Goal: Task Accomplishment & Management: Manage account settings

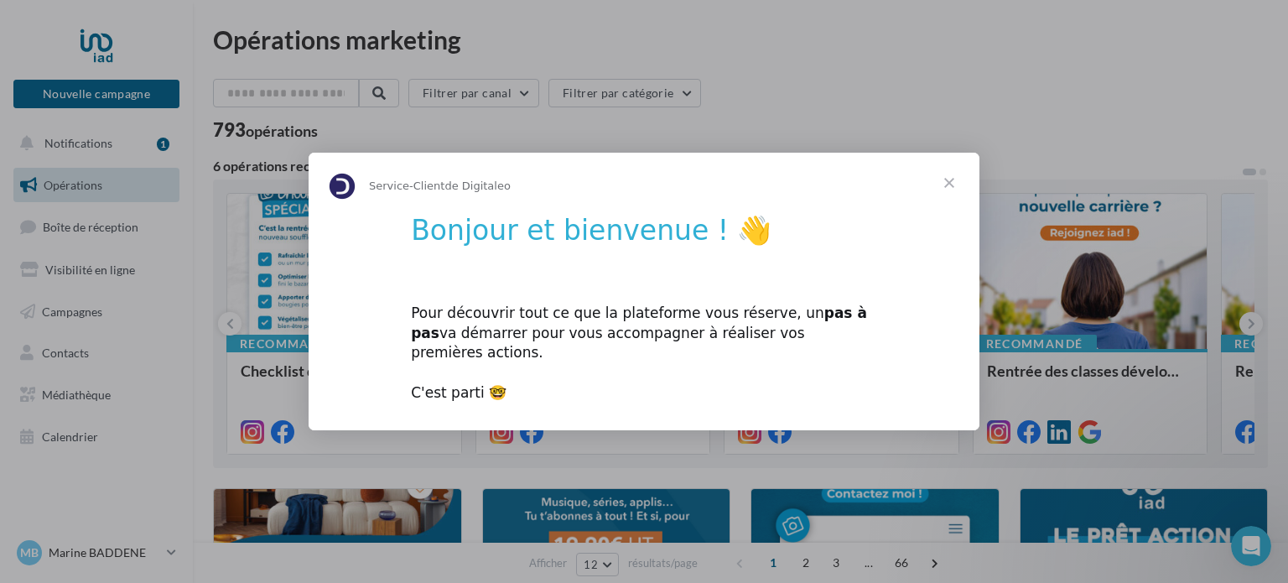
click at [951, 191] on span "Fermer" at bounding box center [949, 183] width 60 height 60
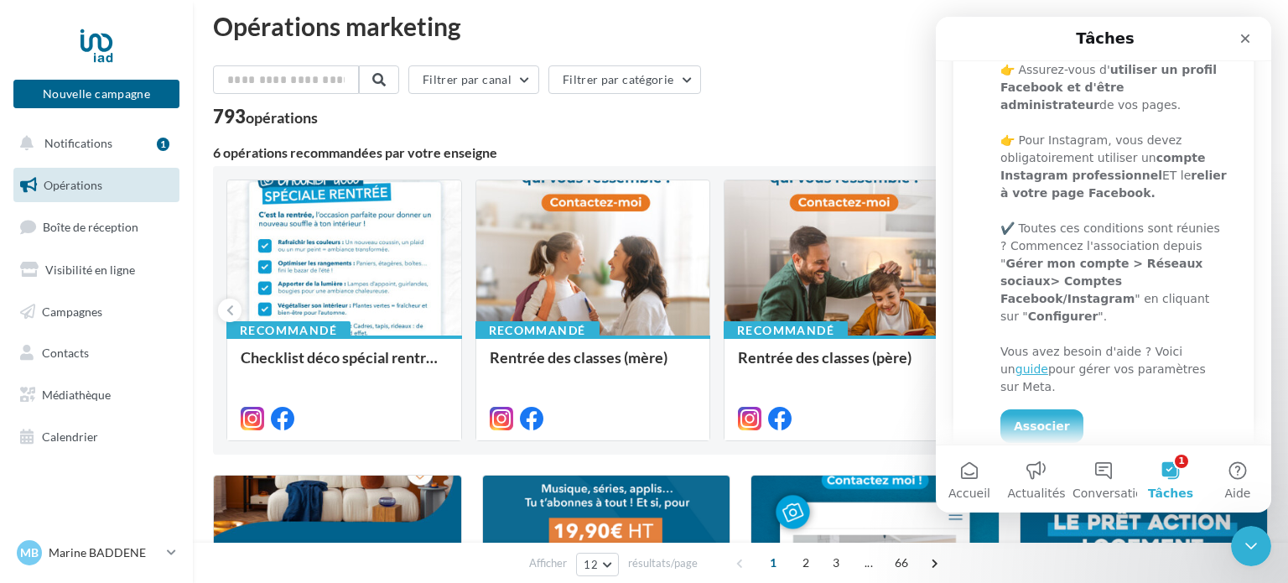
scroll to position [459, 0]
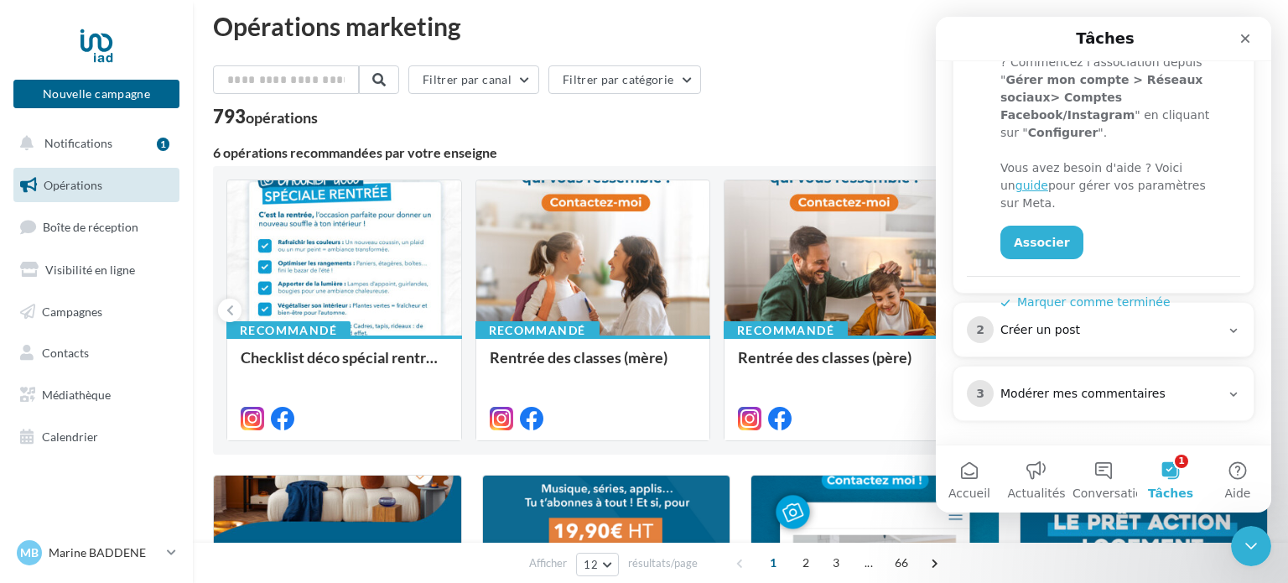
click at [1046, 319] on div "2 Créer un post" at bounding box center [1103, 329] width 273 height 27
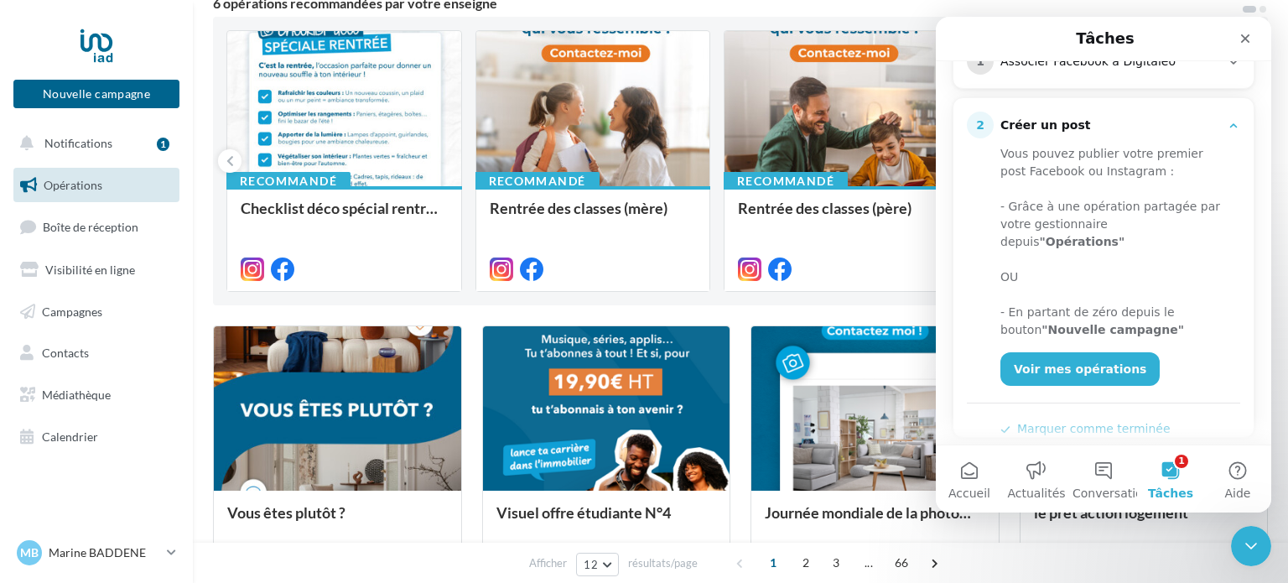
scroll to position [164, 0]
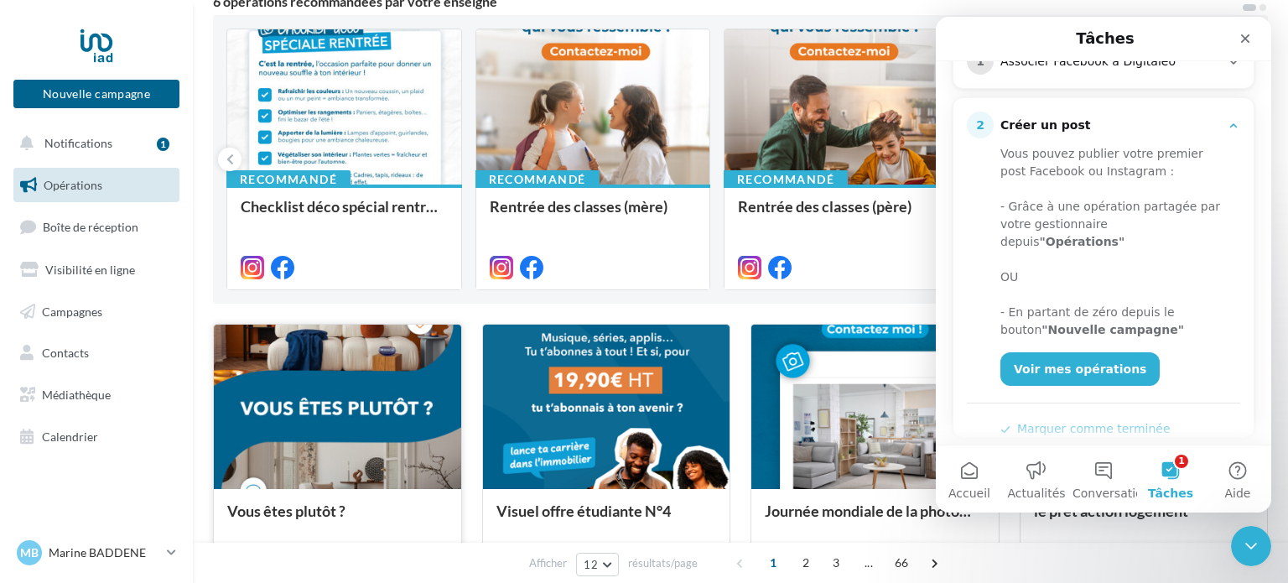
click at [332, 368] on div at bounding box center [337, 408] width 247 height 166
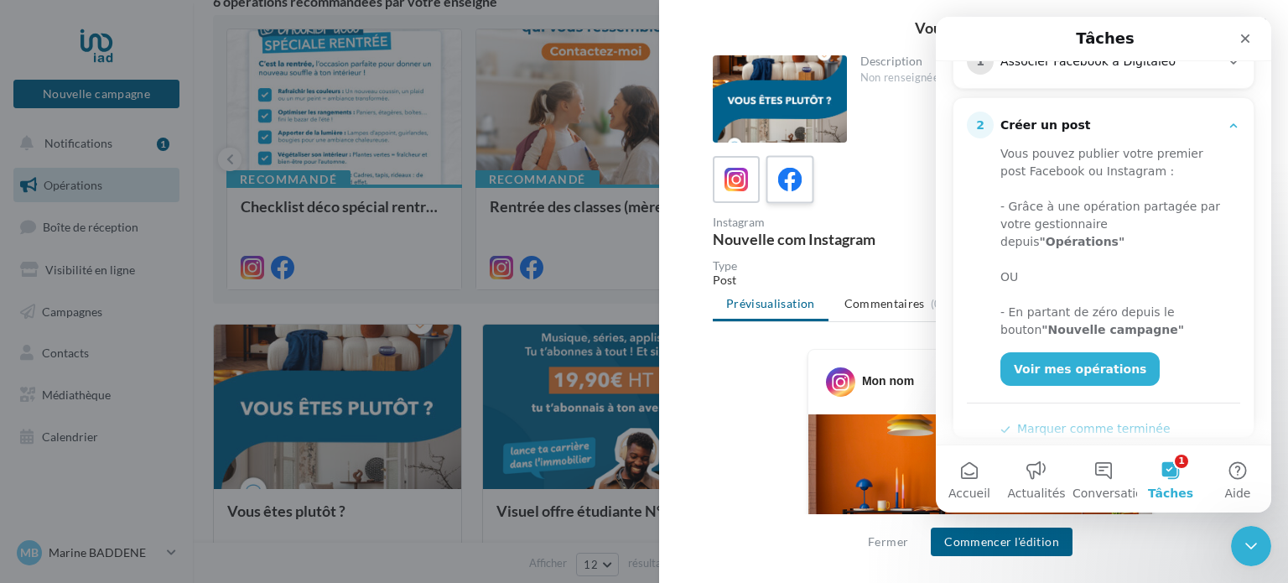
click at [798, 179] on icon at bounding box center [790, 180] width 24 height 24
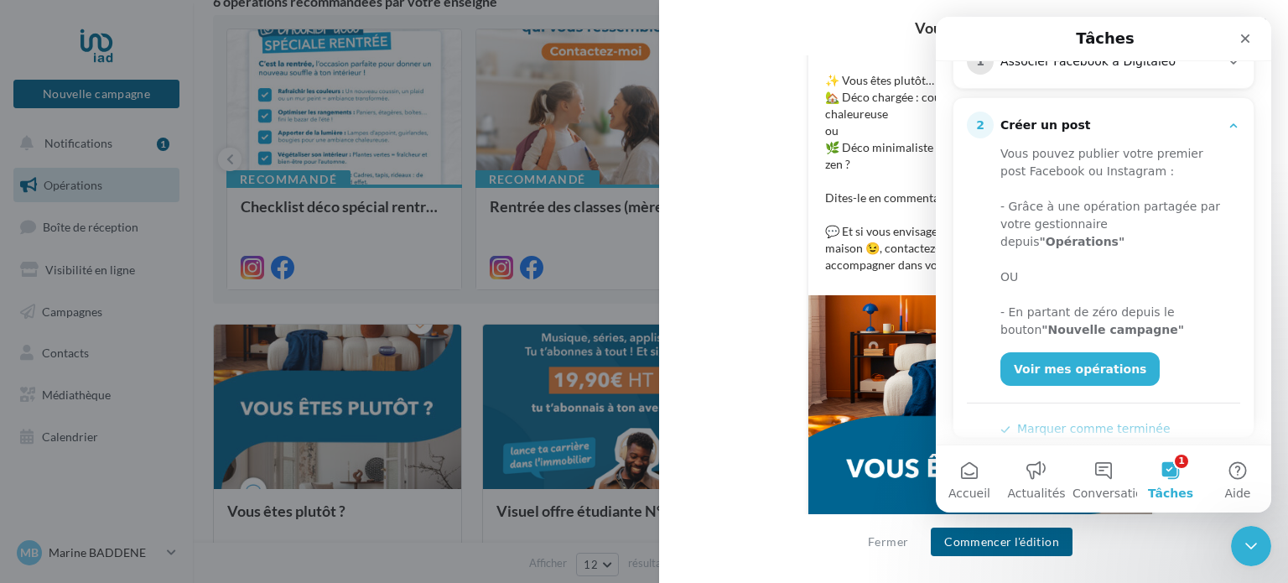
scroll to position [344, 0]
click at [1240, 35] on icon "Fermer" at bounding box center [1245, 38] width 13 height 13
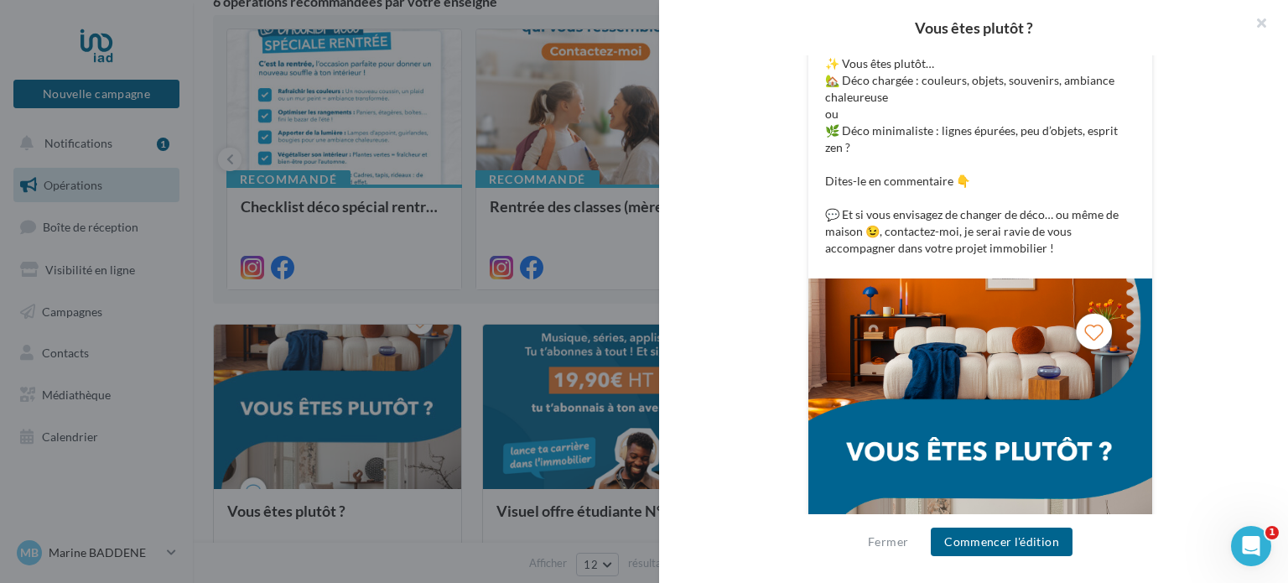
scroll to position [356, 0]
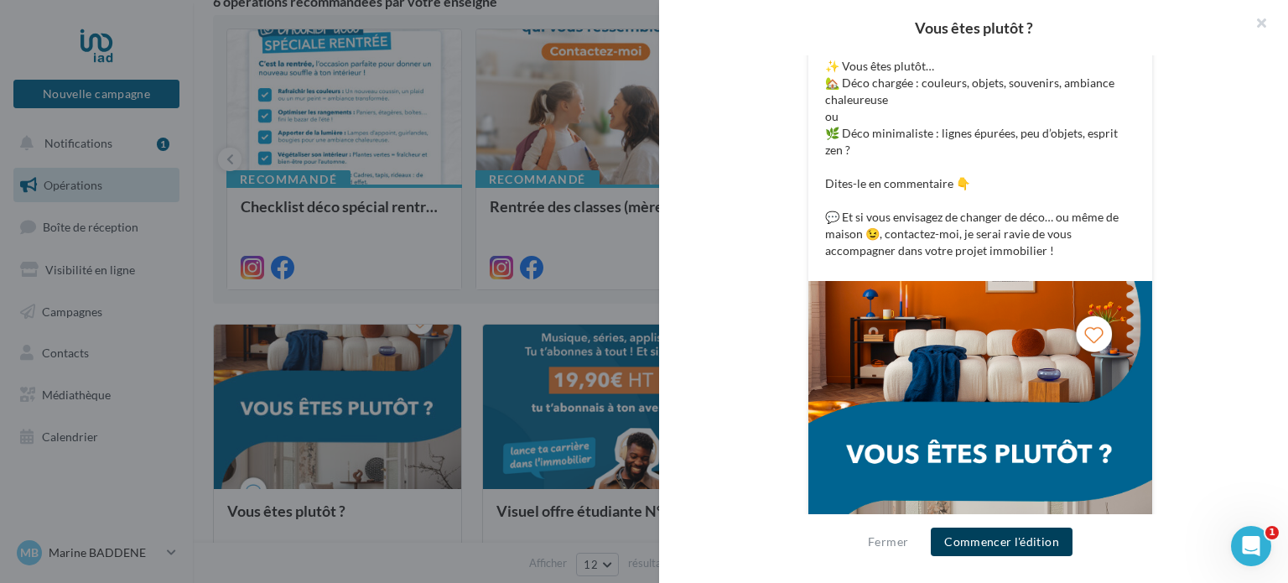
click at [1021, 532] on button "Commencer l'édition" at bounding box center [1002, 541] width 142 height 29
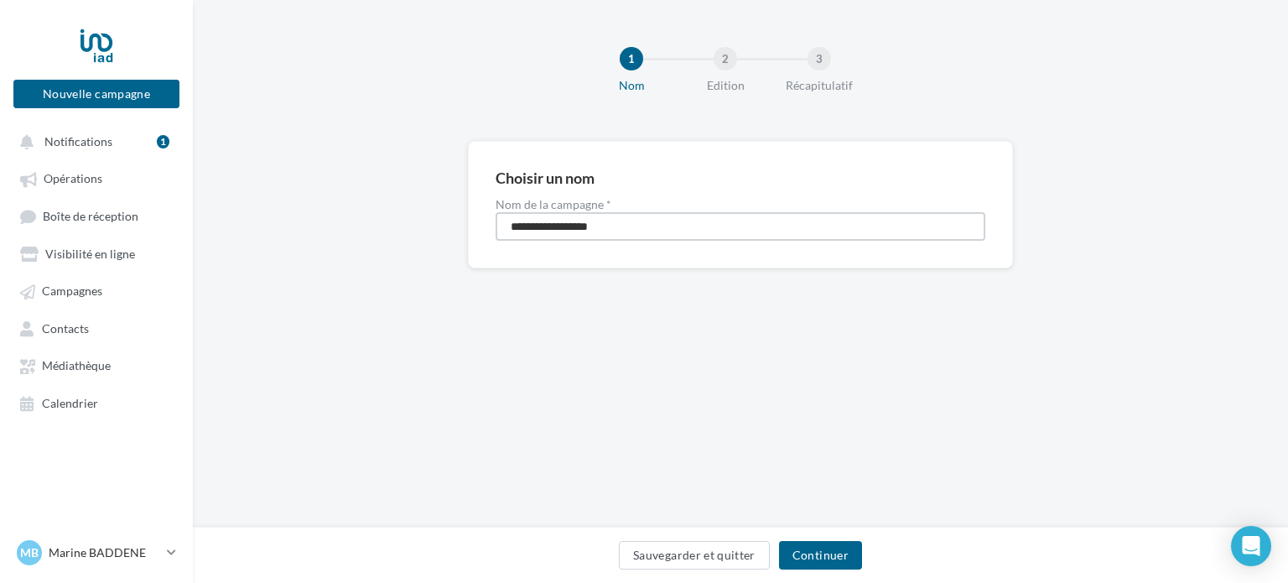
click at [751, 237] on input "**********" at bounding box center [741, 226] width 490 height 29
click at [806, 553] on button "Continuer" at bounding box center [820, 555] width 83 height 29
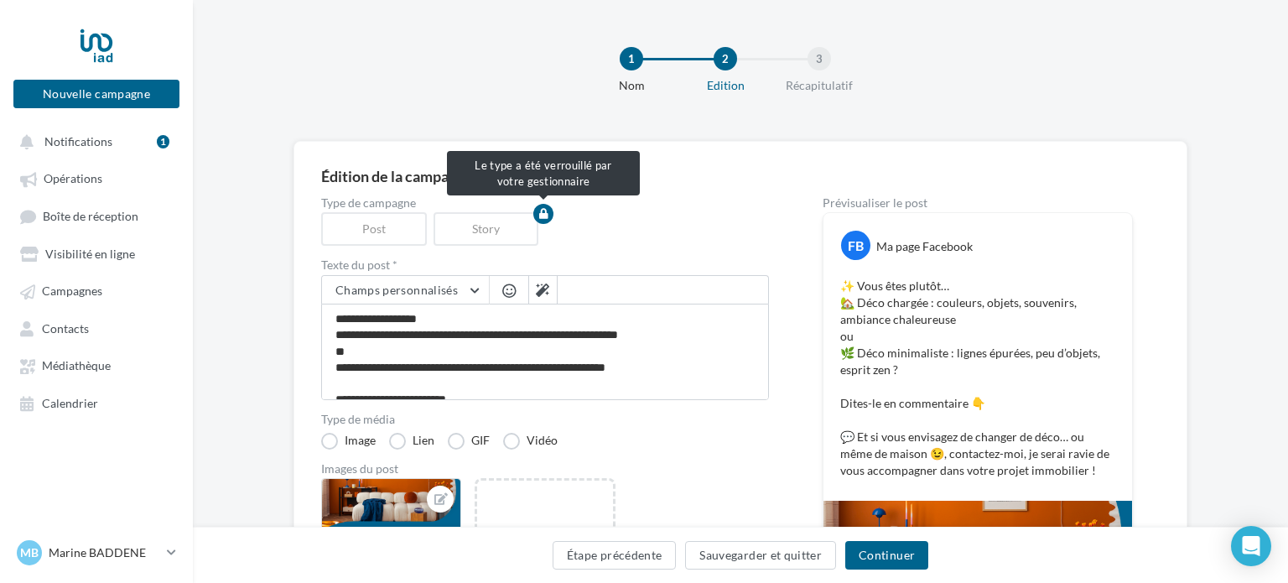
click at [500, 236] on div "Story" at bounding box center [490, 229] width 112 height 34
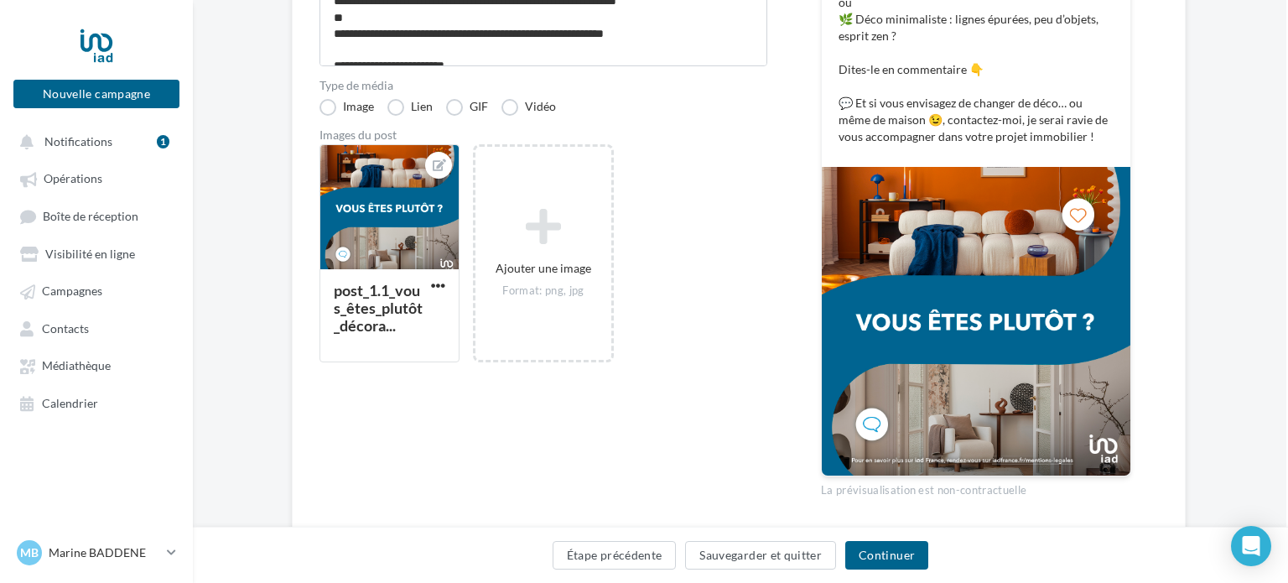
scroll to position [388, 2]
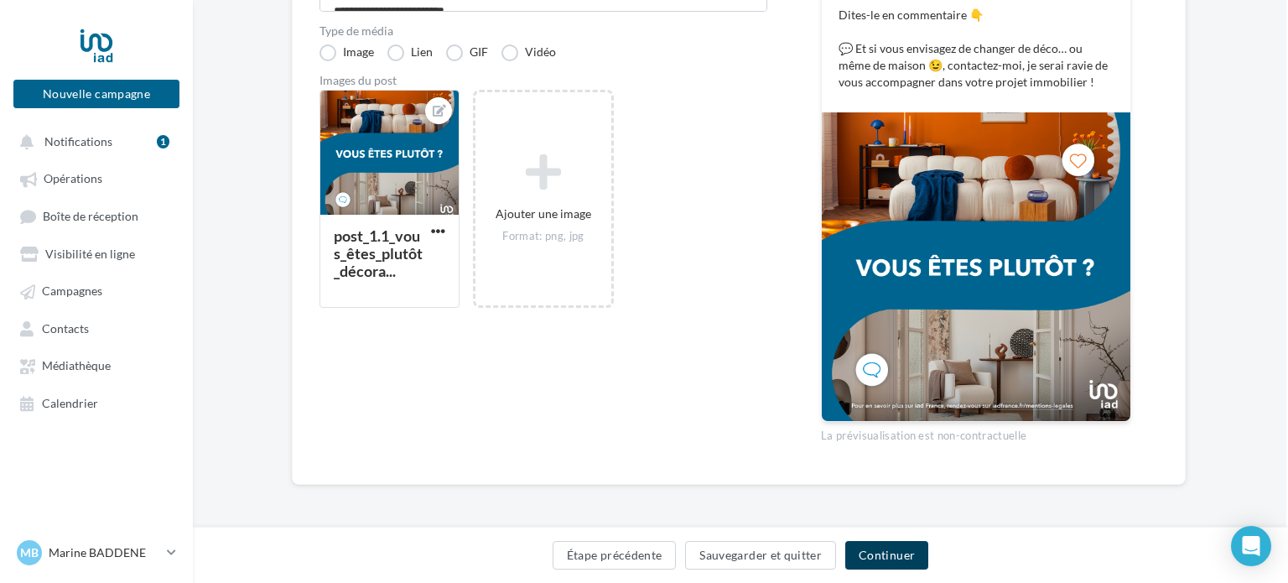
click at [871, 559] on button "Continuer" at bounding box center [886, 555] width 83 height 29
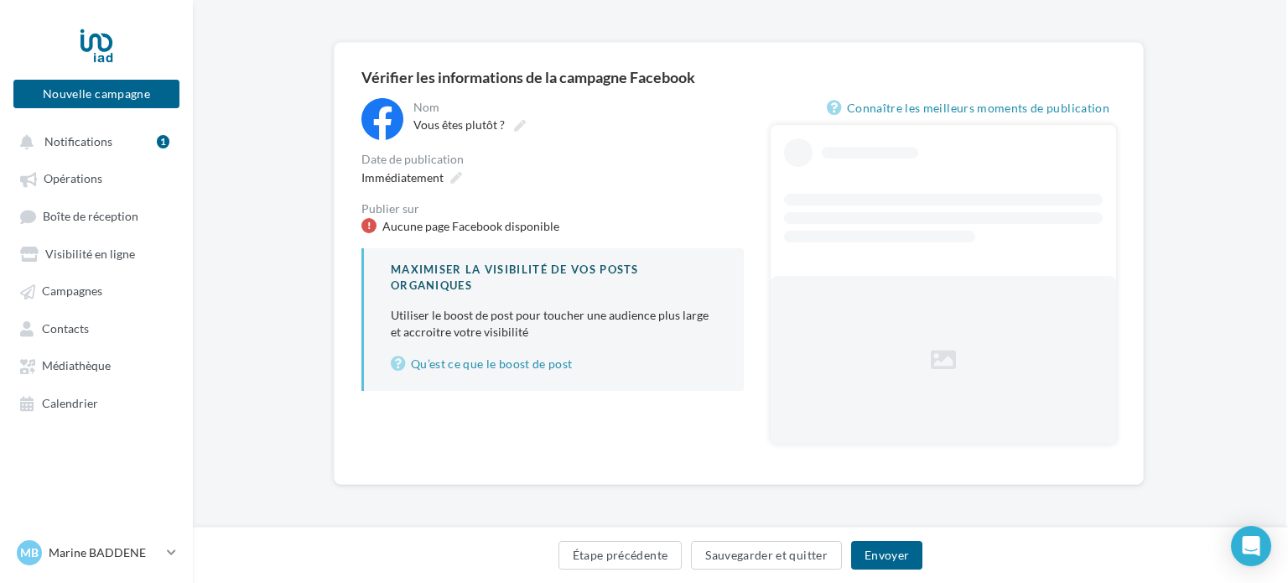
scroll to position [33, 2]
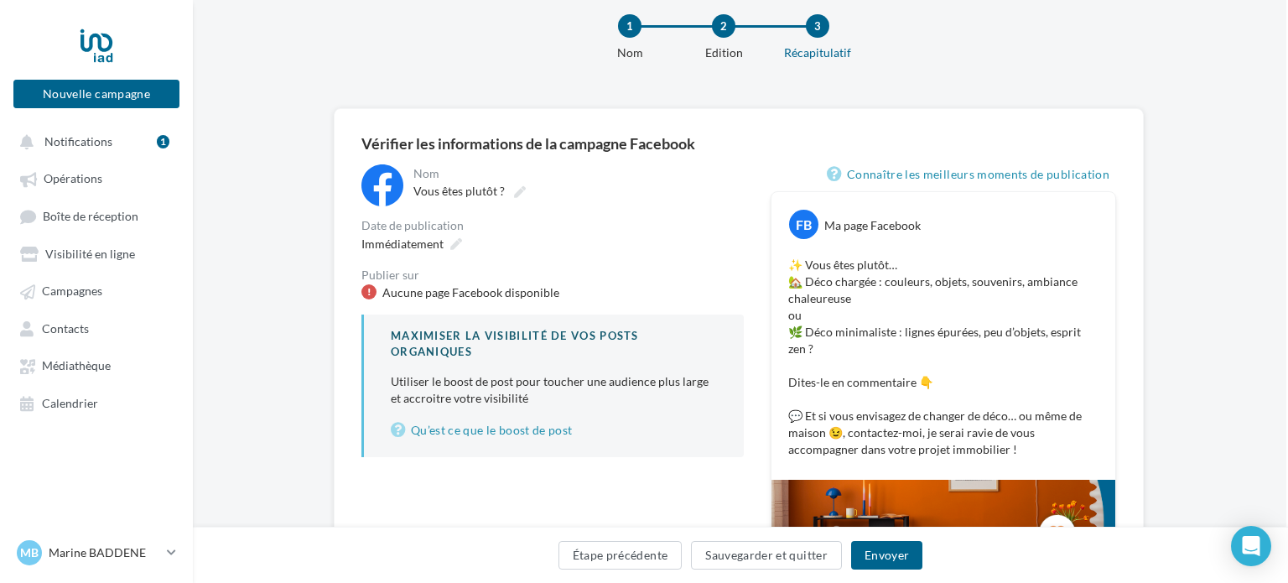
click at [484, 292] on div "Aucune page Facebook disponible" at bounding box center [470, 292] width 177 height 17
click at [567, 278] on div "Publier sur" at bounding box center [552, 275] width 382 height 12
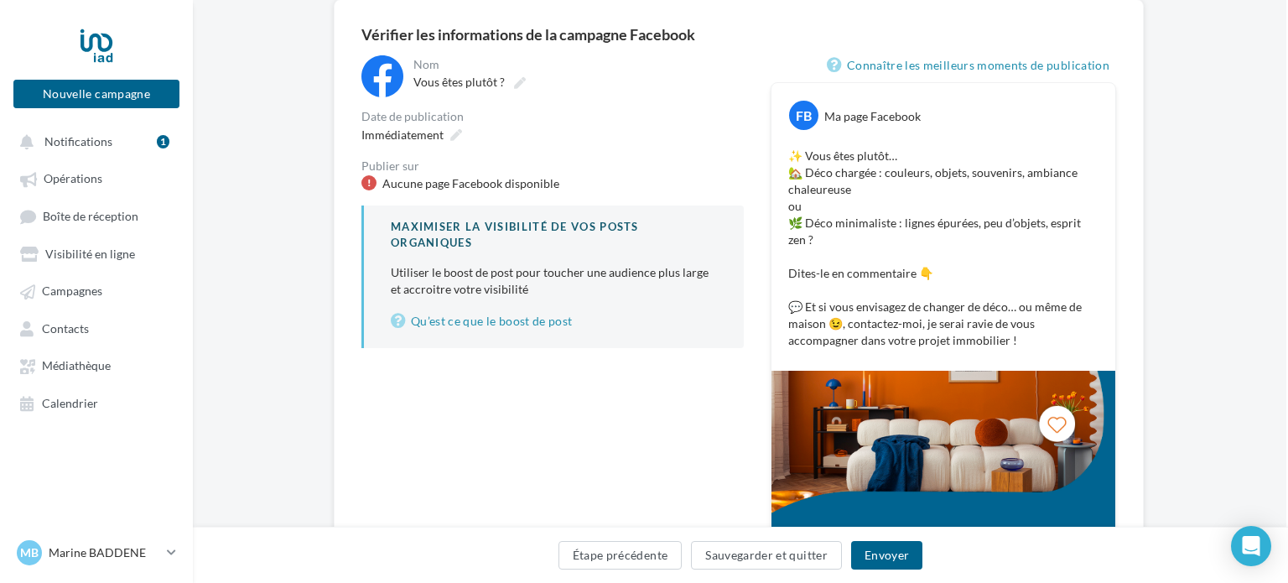
scroll to position [144, 3]
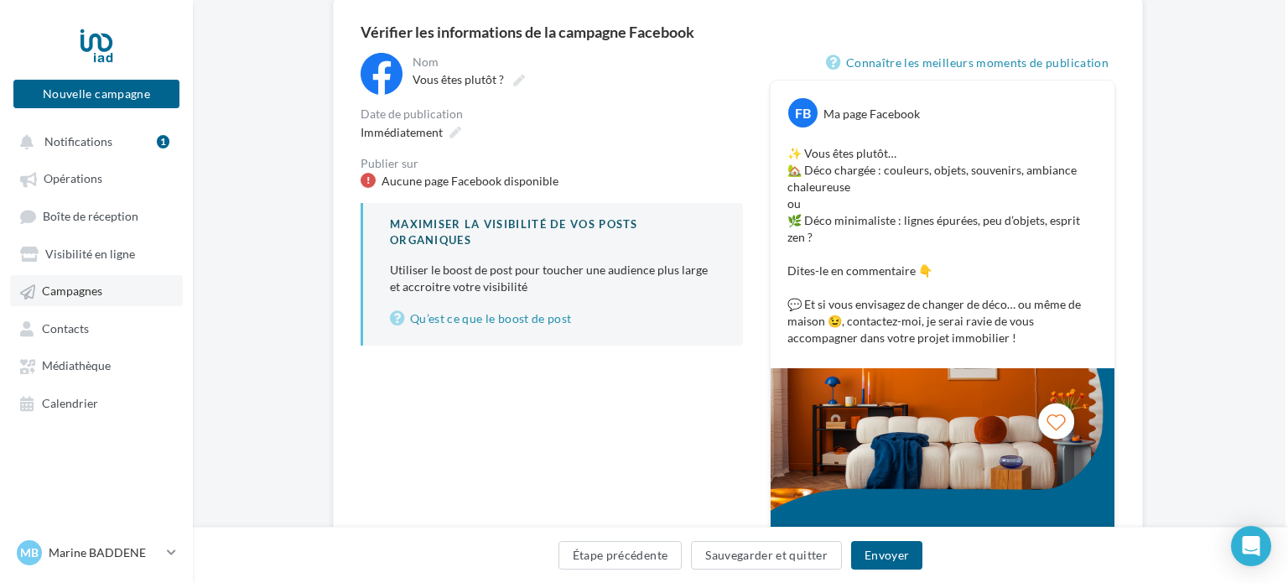
click at [83, 285] on span "Campagnes" at bounding box center [72, 291] width 60 height 14
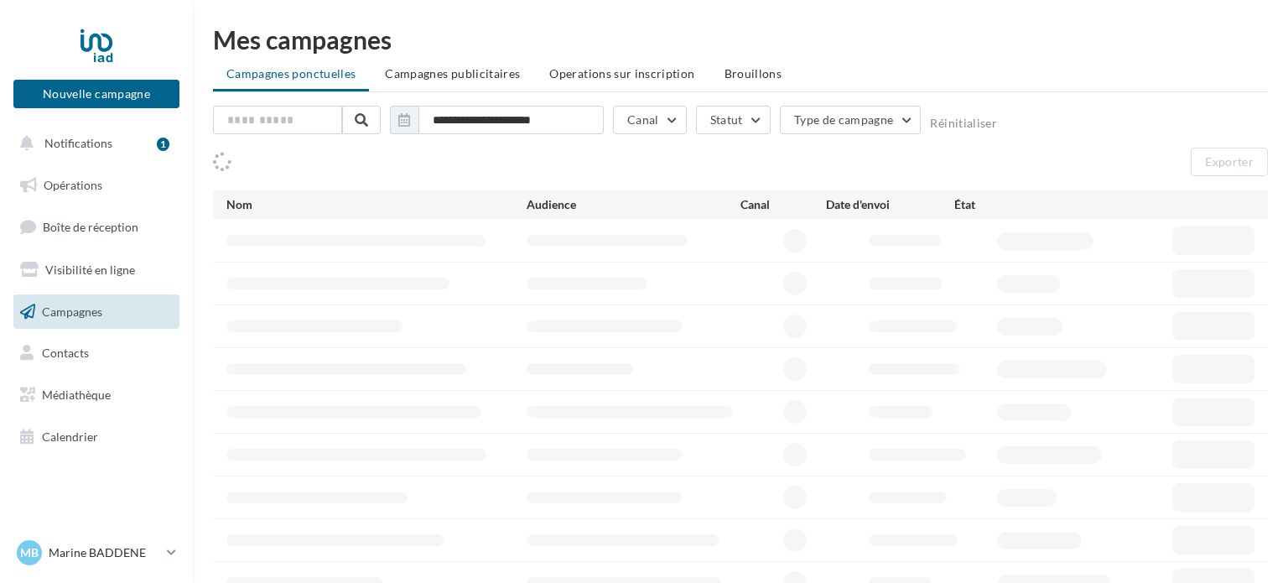
click at [1026, 270] on div at bounding box center [740, 283] width 1028 height 29
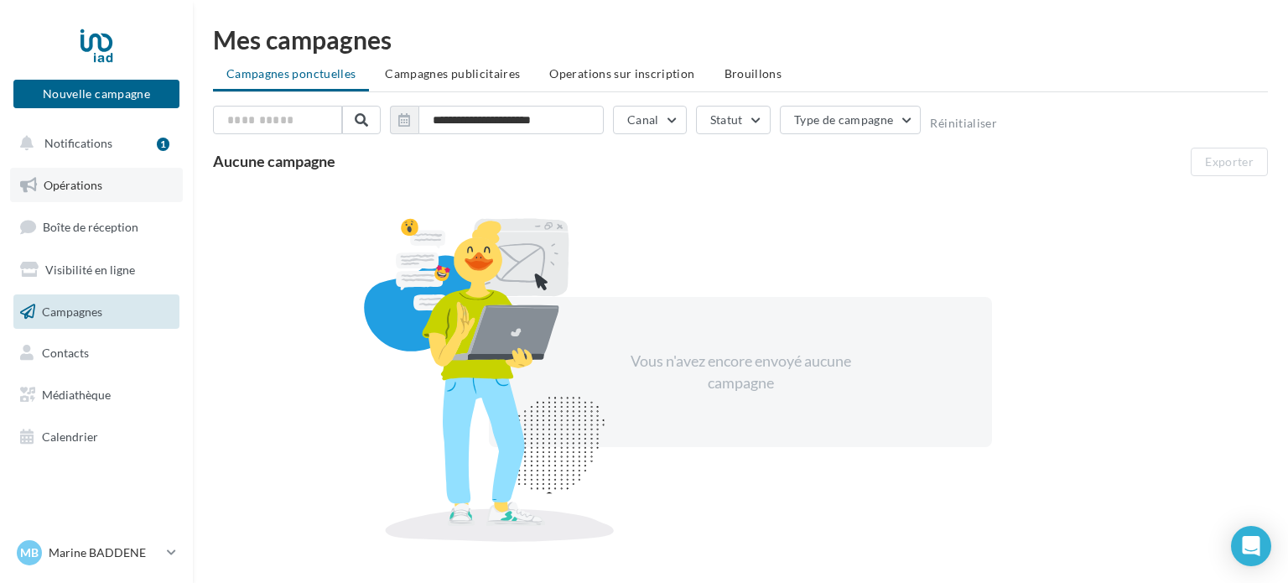
click at [60, 181] on span "Opérations" at bounding box center [73, 185] width 59 height 14
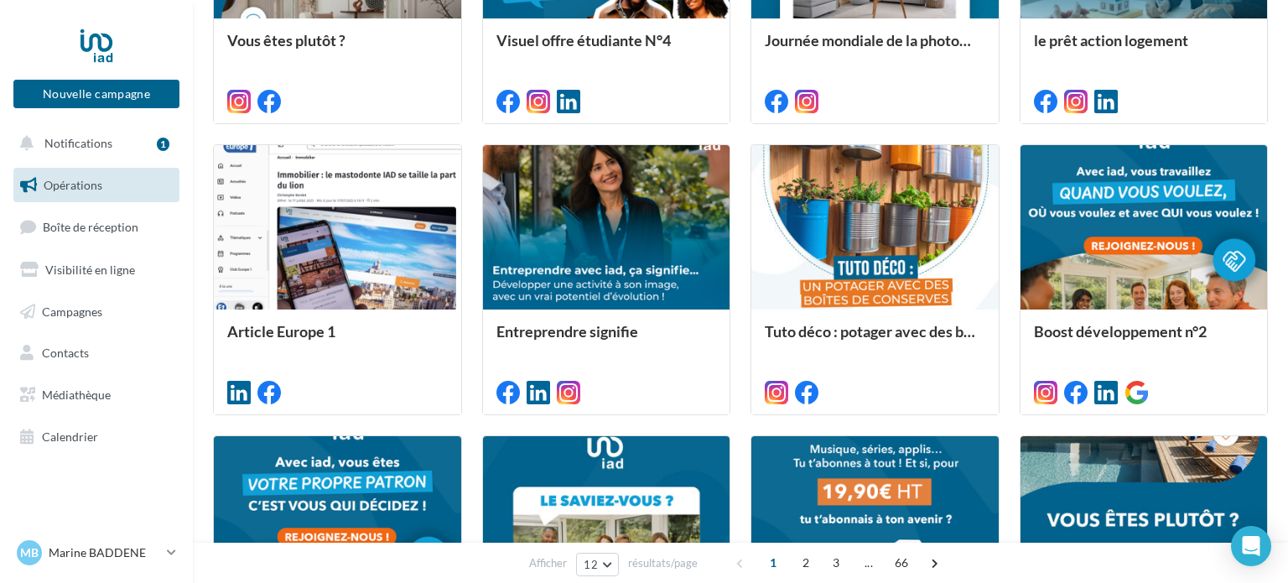
scroll to position [896, 0]
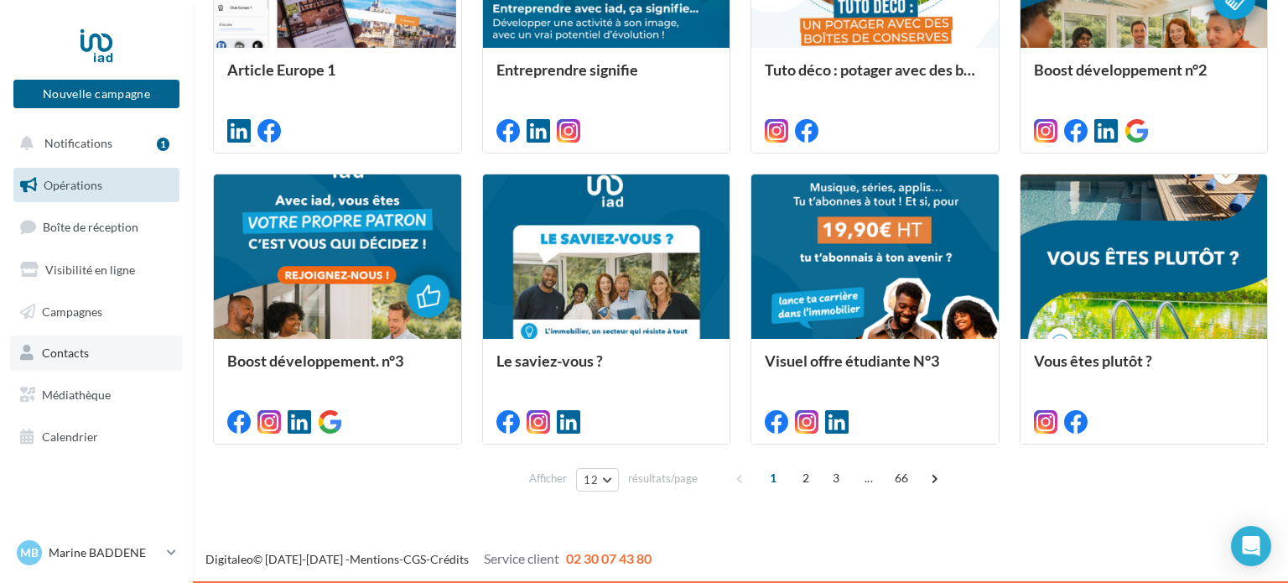
click at [79, 361] on link "Contacts" at bounding box center [96, 352] width 173 height 35
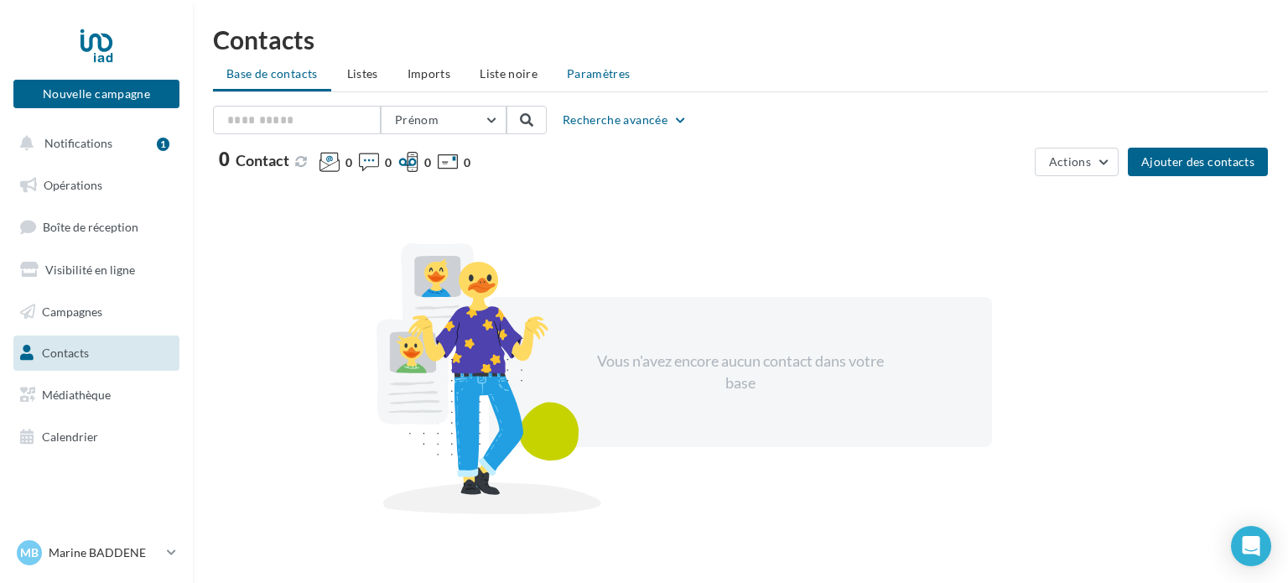
click at [592, 81] on span "Paramètres" at bounding box center [599, 73] width 64 height 14
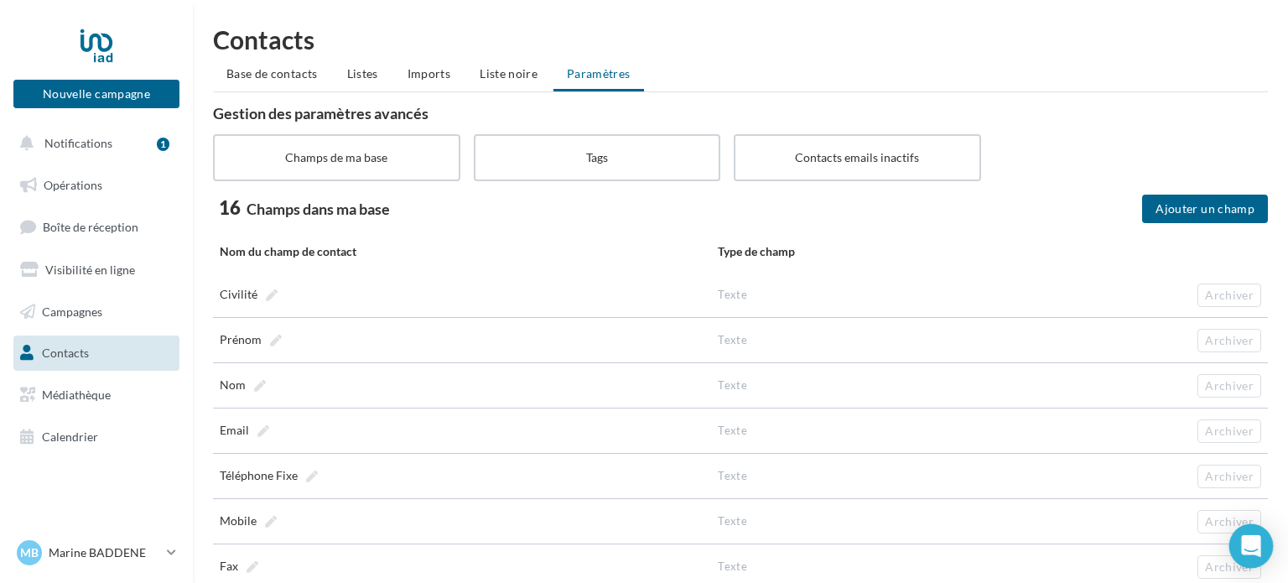
click at [1255, 543] on icon "Open Intercom Messenger" at bounding box center [1250, 546] width 19 height 22
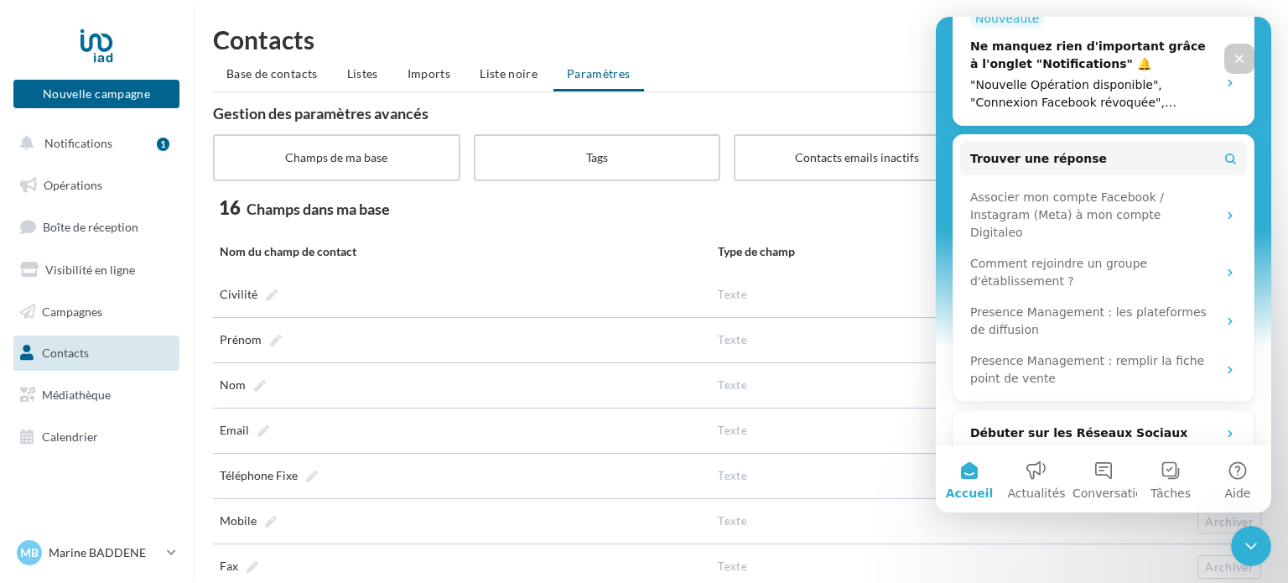
scroll to position [455, 0]
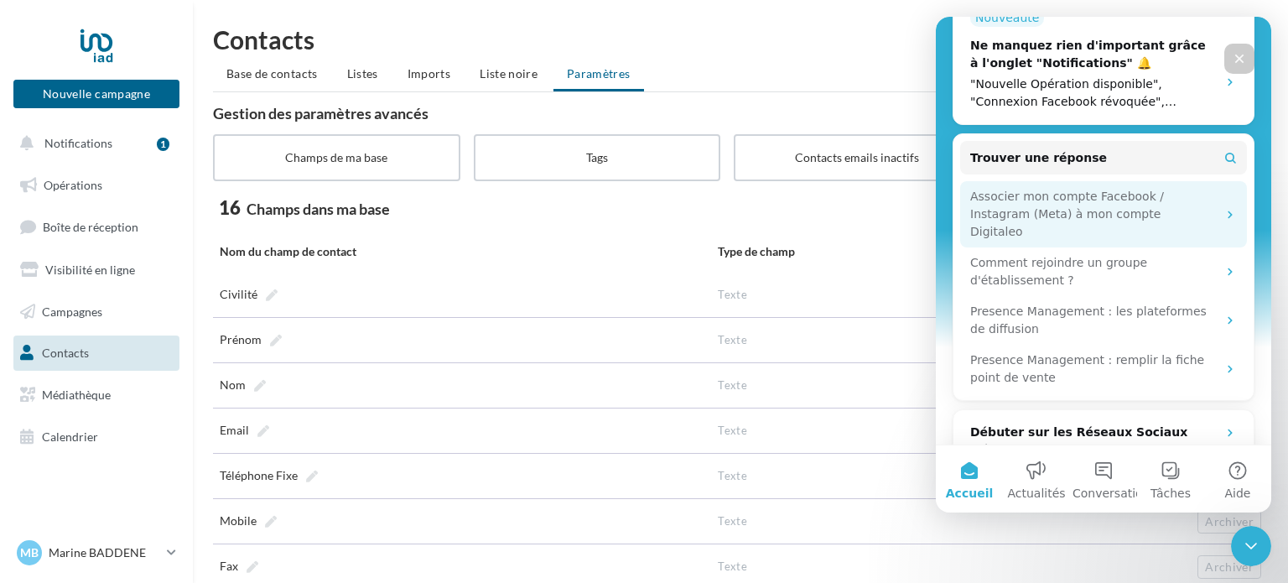
click at [1026, 188] on div "Associer mon compte Facebook / Instagram (Meta) à mon compte Digitaleo" at bounding box center [1093, 214] width 247 height 53
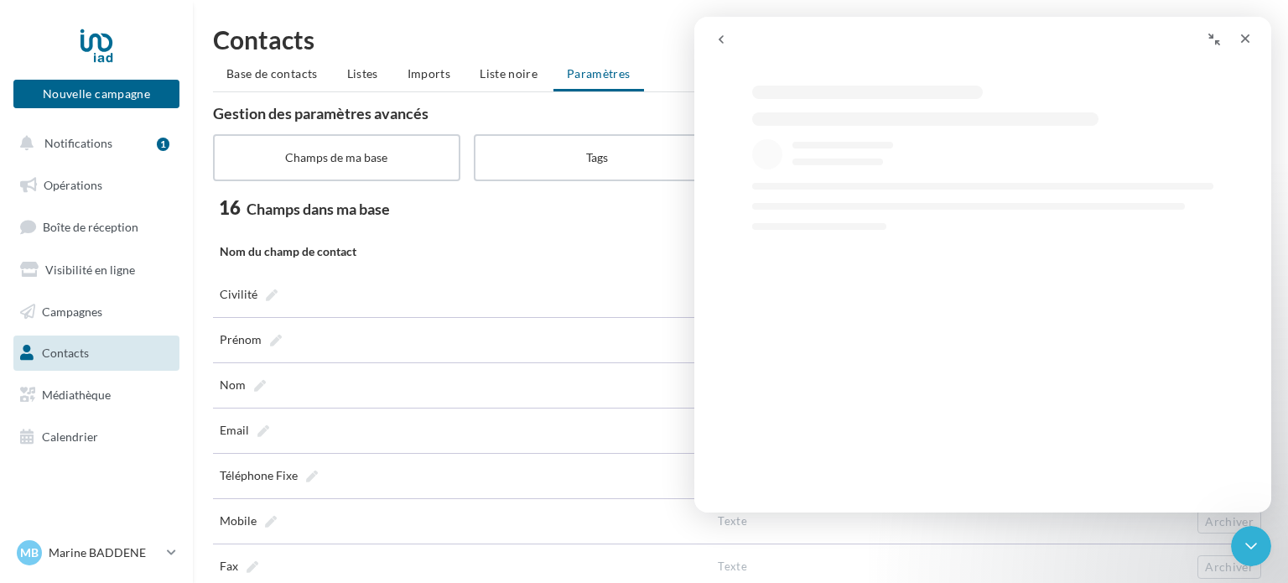
scroll to position [293, 0]
select select "**"
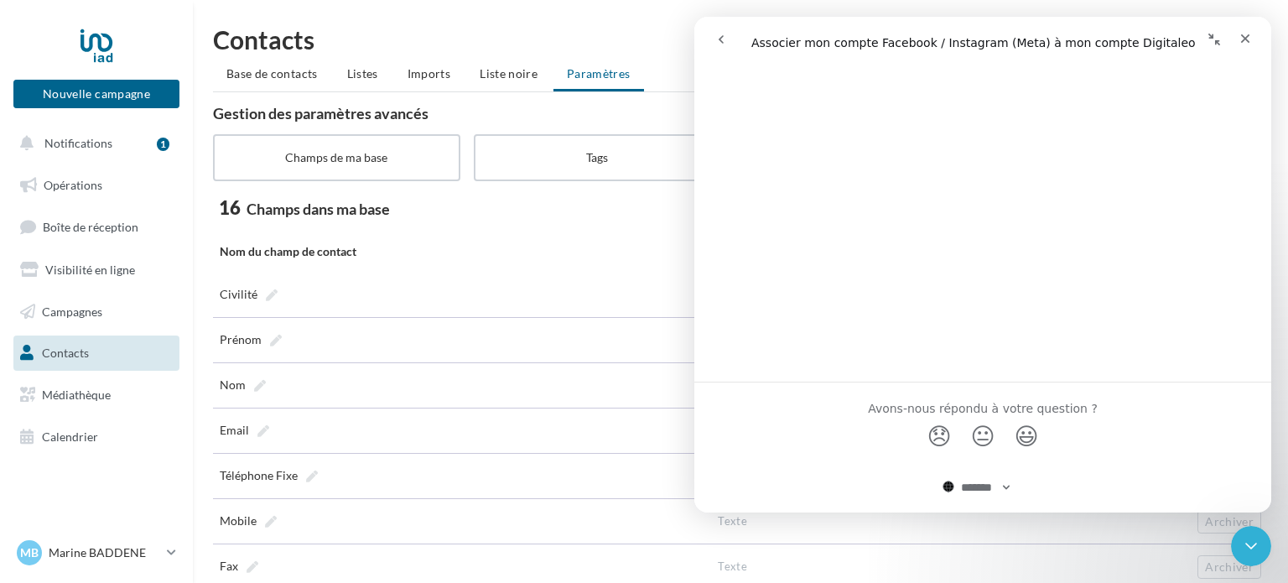
scroll to position [782, 0]
click at [260, 293] on span "Civilité" at bounding box center [249, 294] width 58 height 23
click at [0, 0] on textarea "********" at bounding box center [0, 0] width 0 height 0
drag, startPoint x: 285, startPoint y: 288, endPoint x: 257, endPoint y: 291, distance: 27.8
click at [257, 291] on textarea "********" at bounding box center [462, 293] width 485 height 29
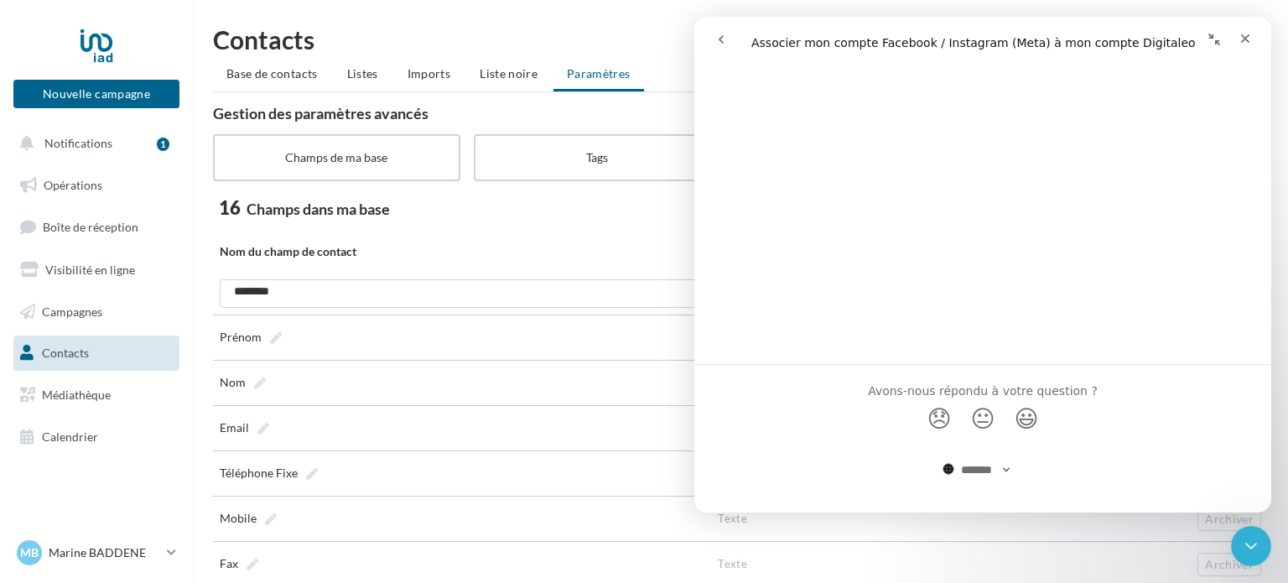
click at [428, 248] on th "Nom du champ de contact" at bounding box center [462, 254] width 498 height 36
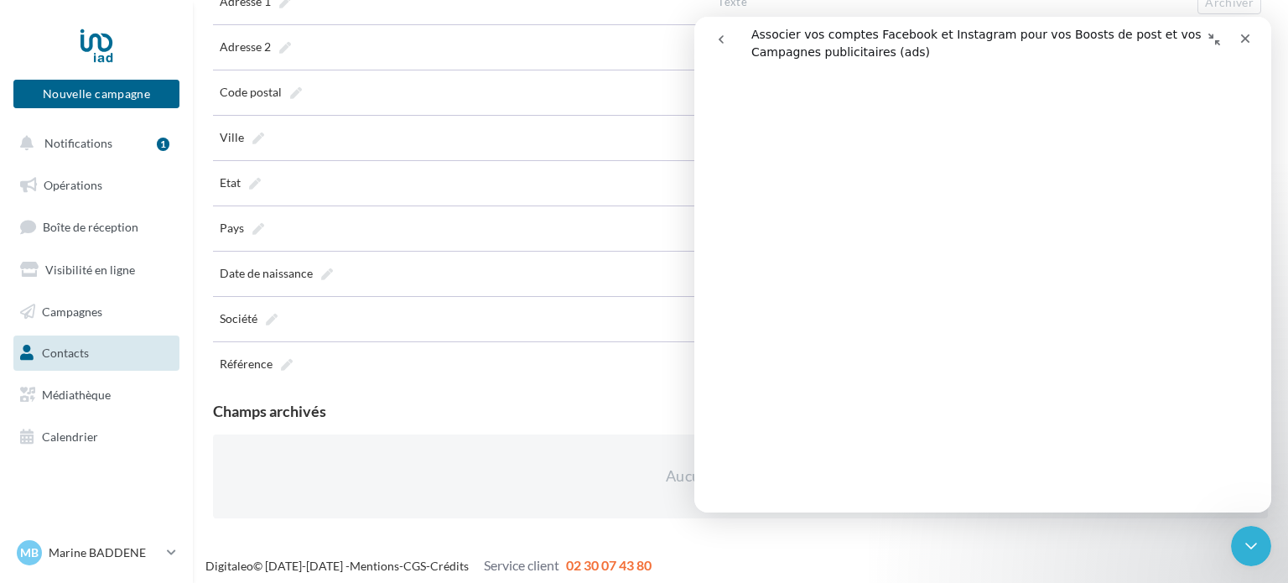
scroll to position [248, 0]
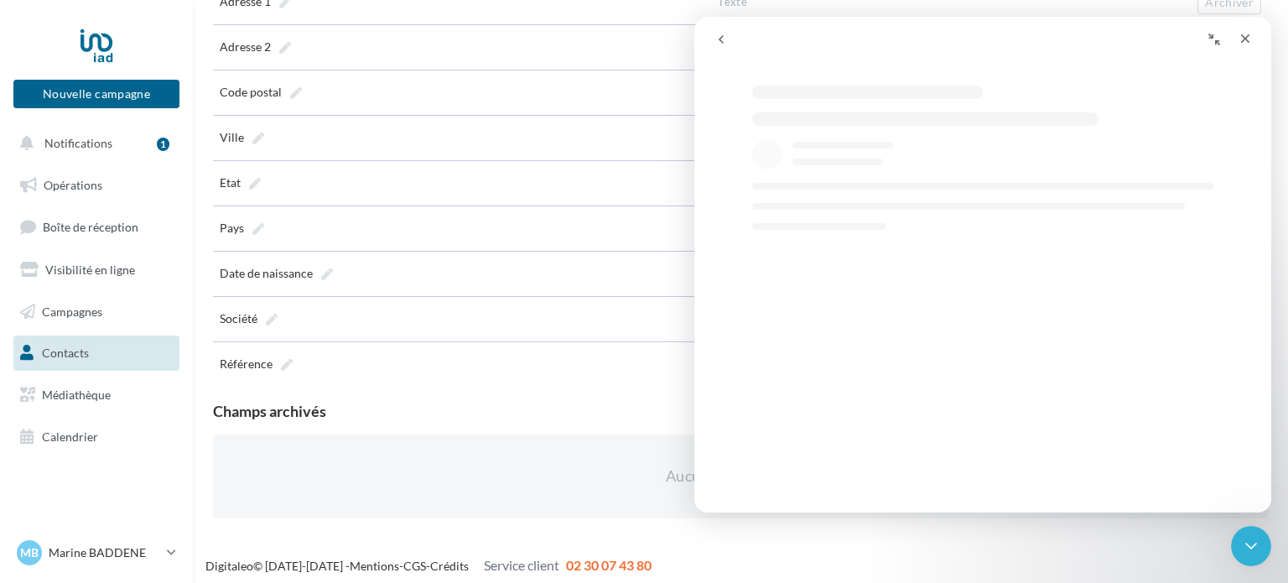
select select "**"
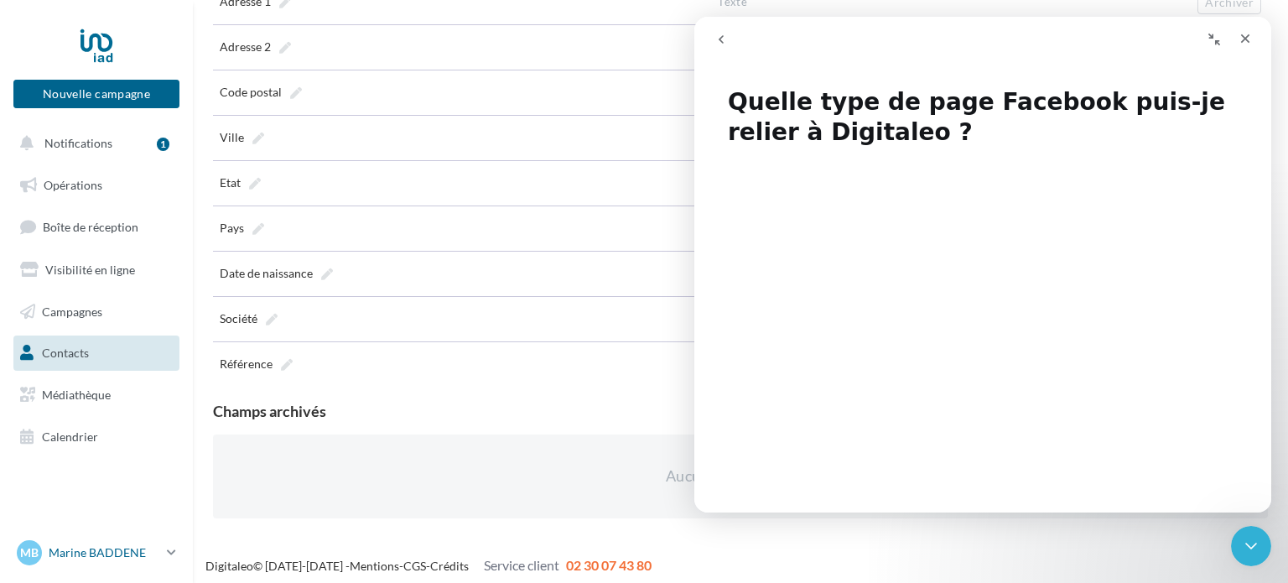
click at [76, 553] on p "Marine BADDENE" at bounding box center [105, 552] width 112 height 17
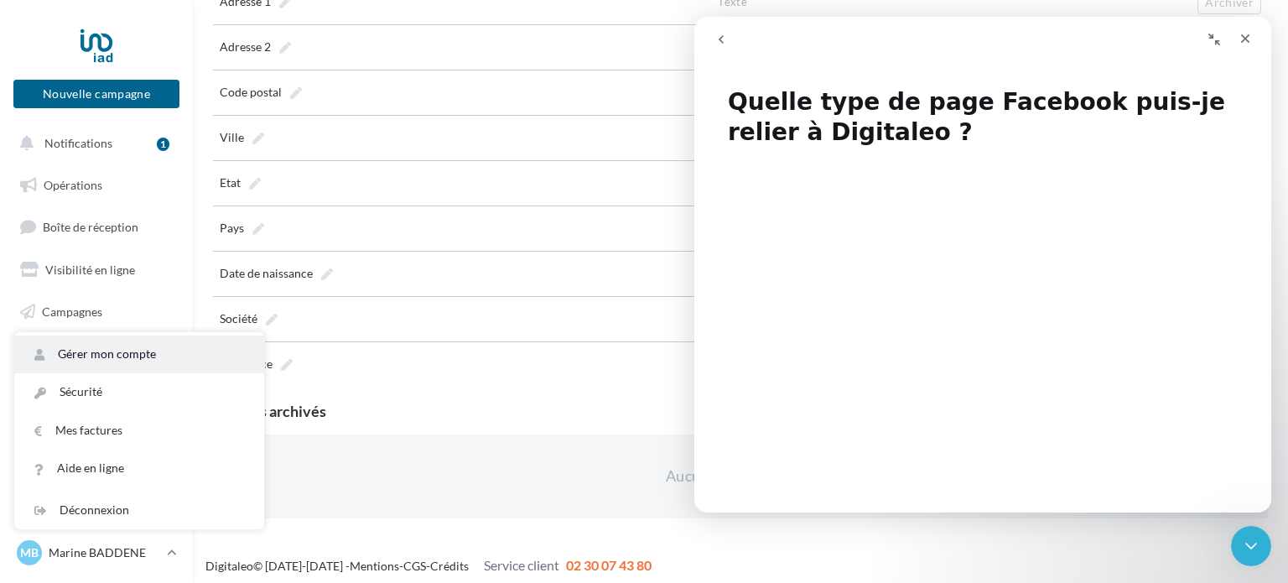
click at [96, 361] on link "Gérer mon compte" at bounding box center [139, 354] width 250 height 38
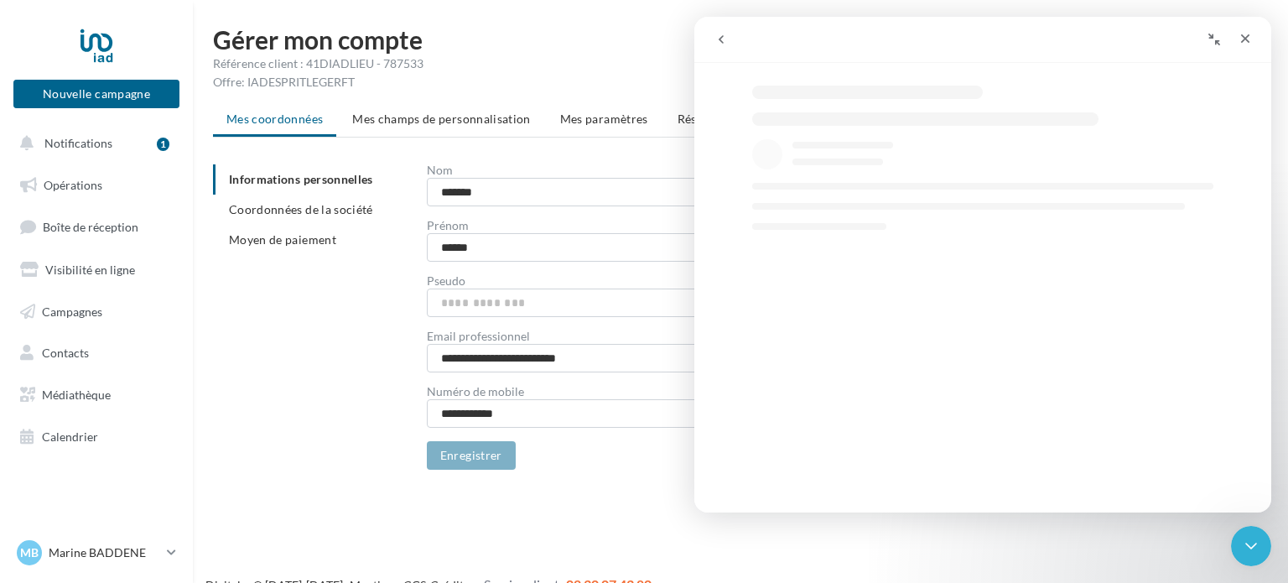
select select "**"
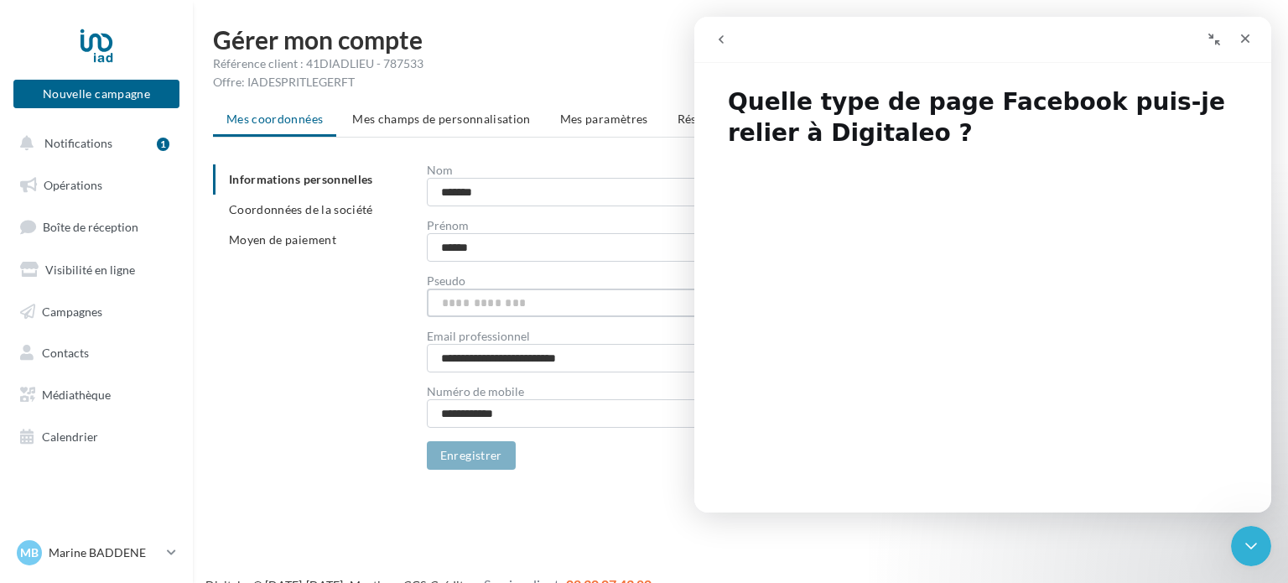
click at [532, 299] on input "text" at bounding box center [636, 302] width 419 height 29
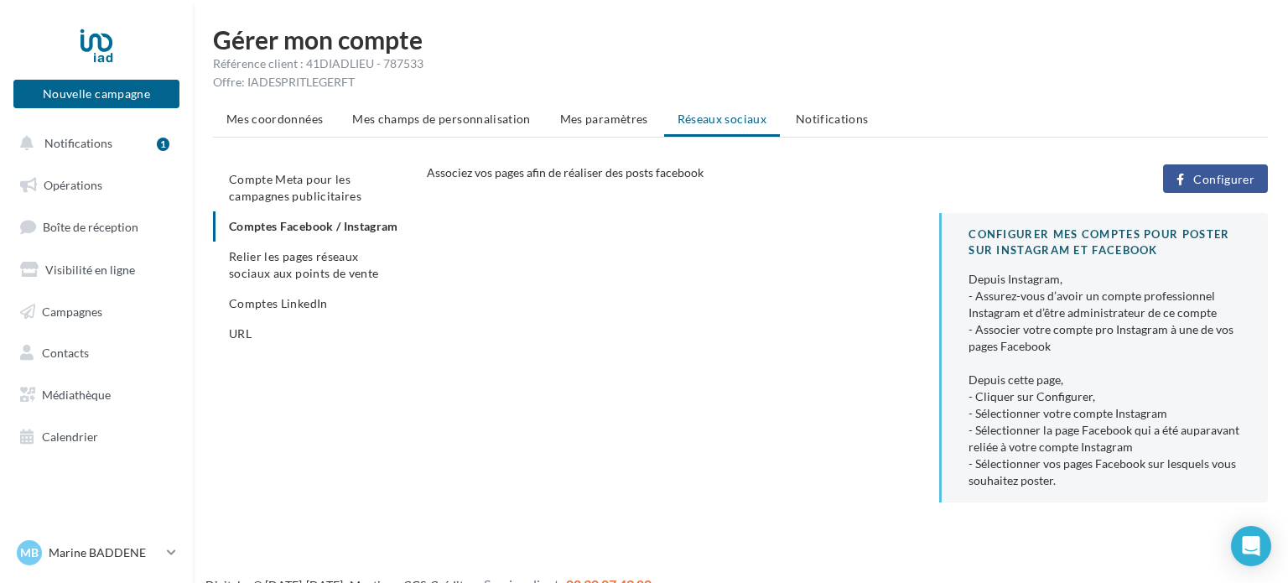
click at [1229, 174] on span "Configurer" at bounding box center [1223, 179] width 61 height 13
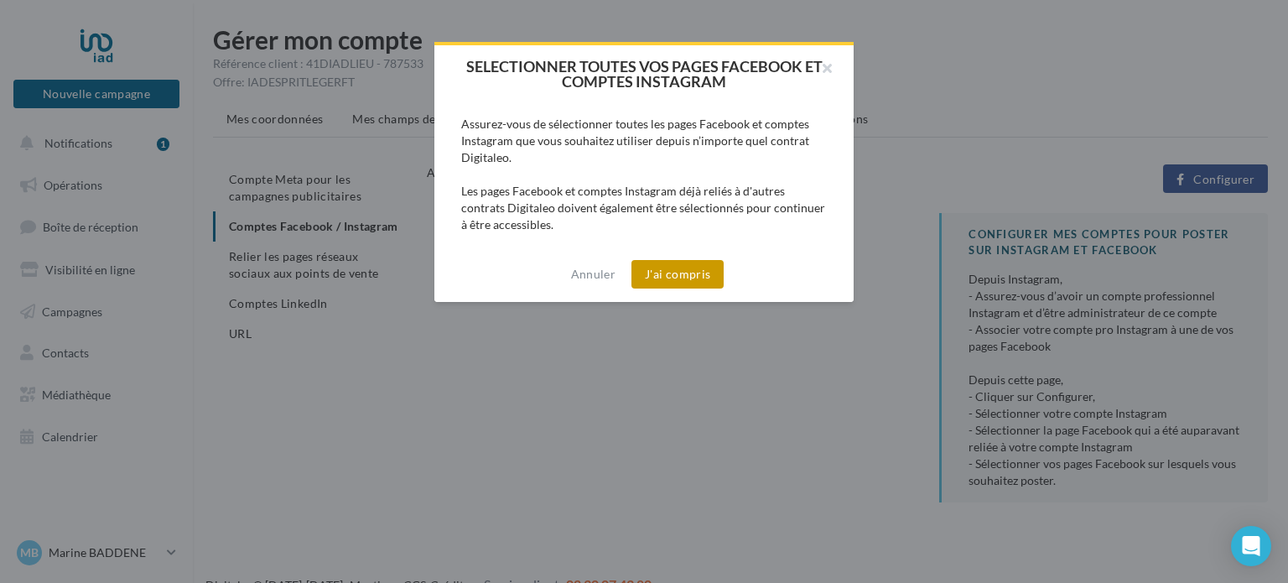
click at [679, 283] on button "J'ai compris" at bounding box center [677, 274] width 92 height 29
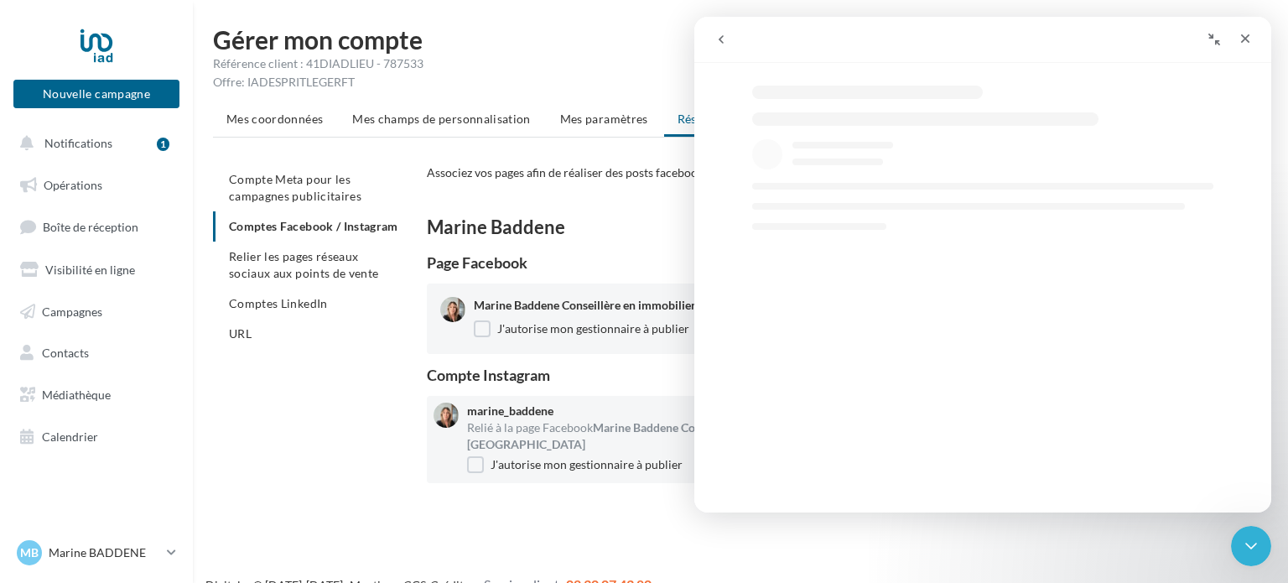
select select "**"
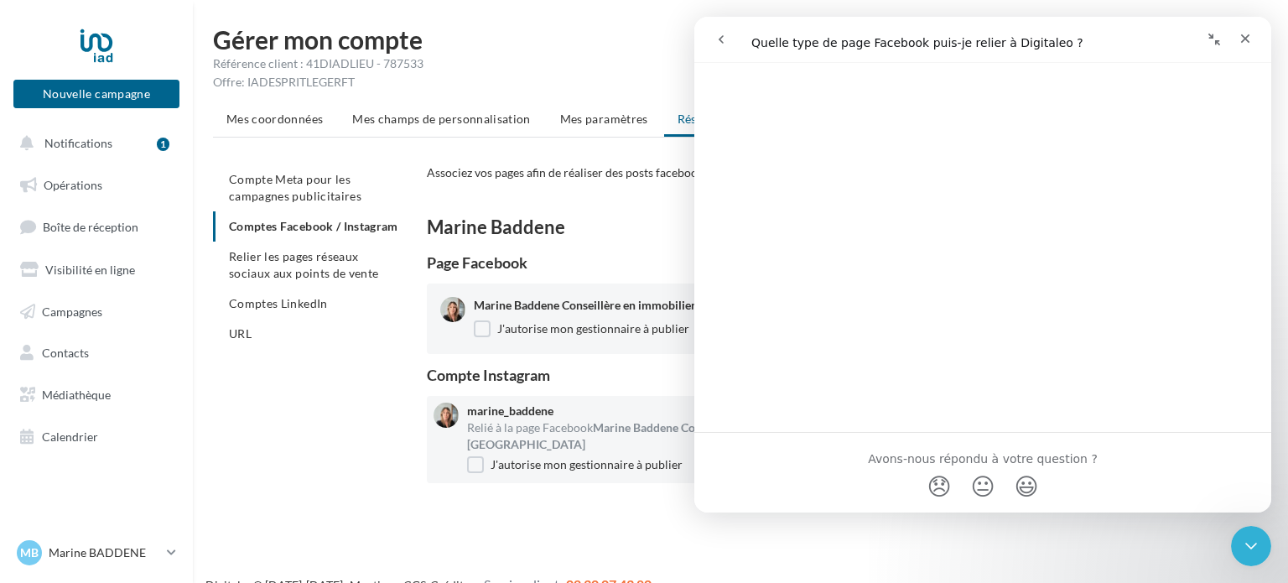
scroll to position [892, 0]
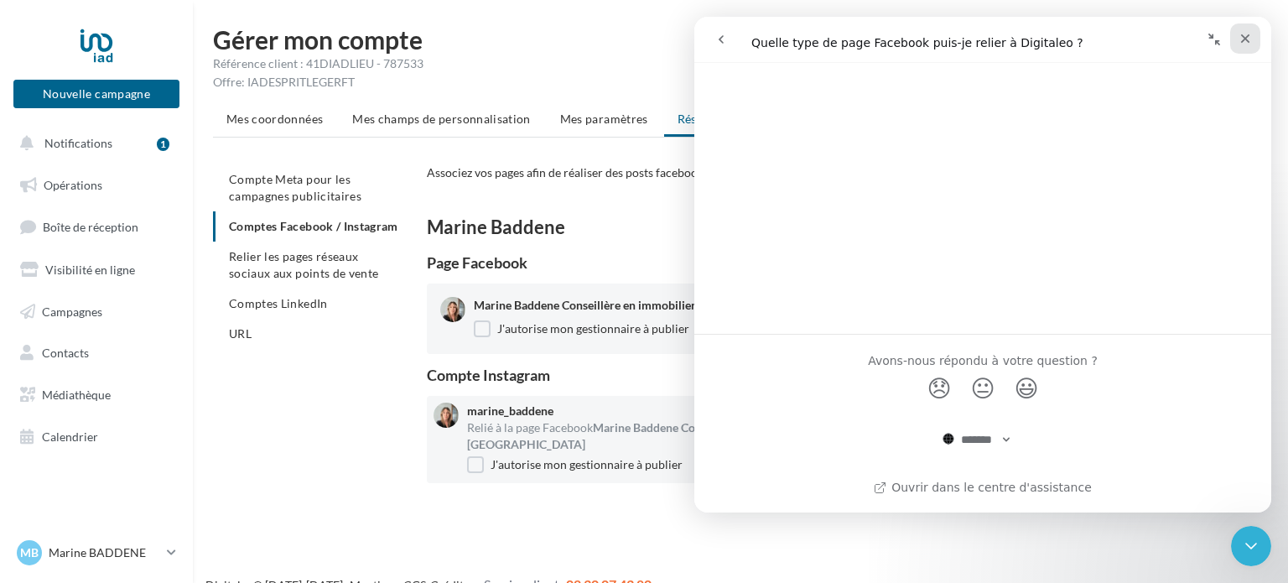
click at [1244, 39] on icon "Fermer" at bounding box center [1245, 38] width 9 height 9
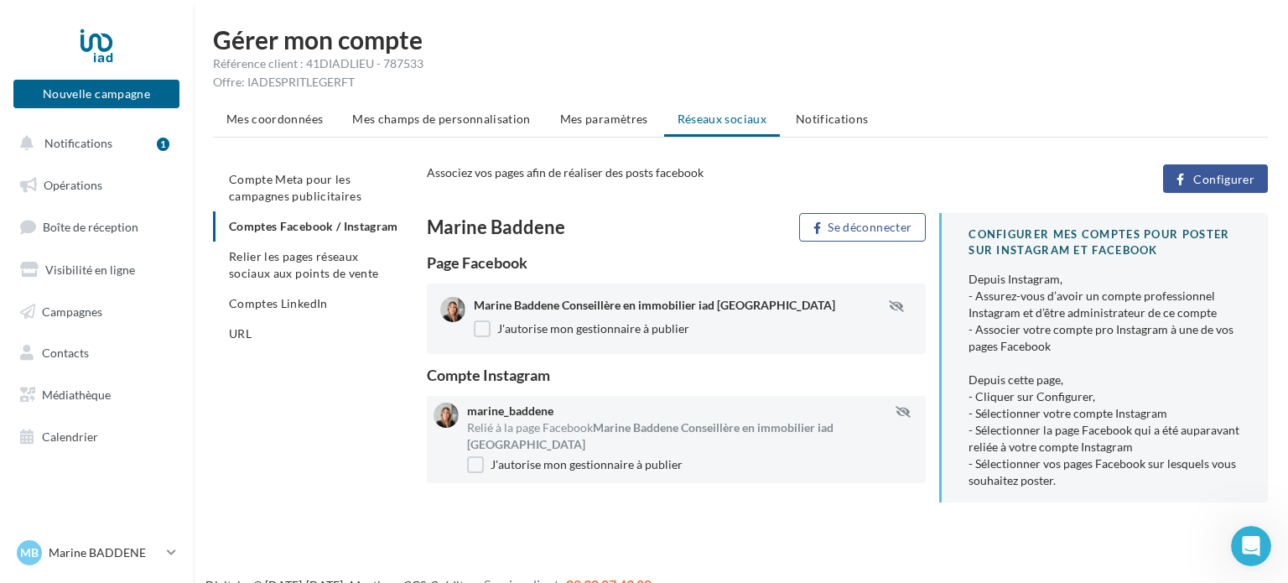
scroll to position [27, 0]
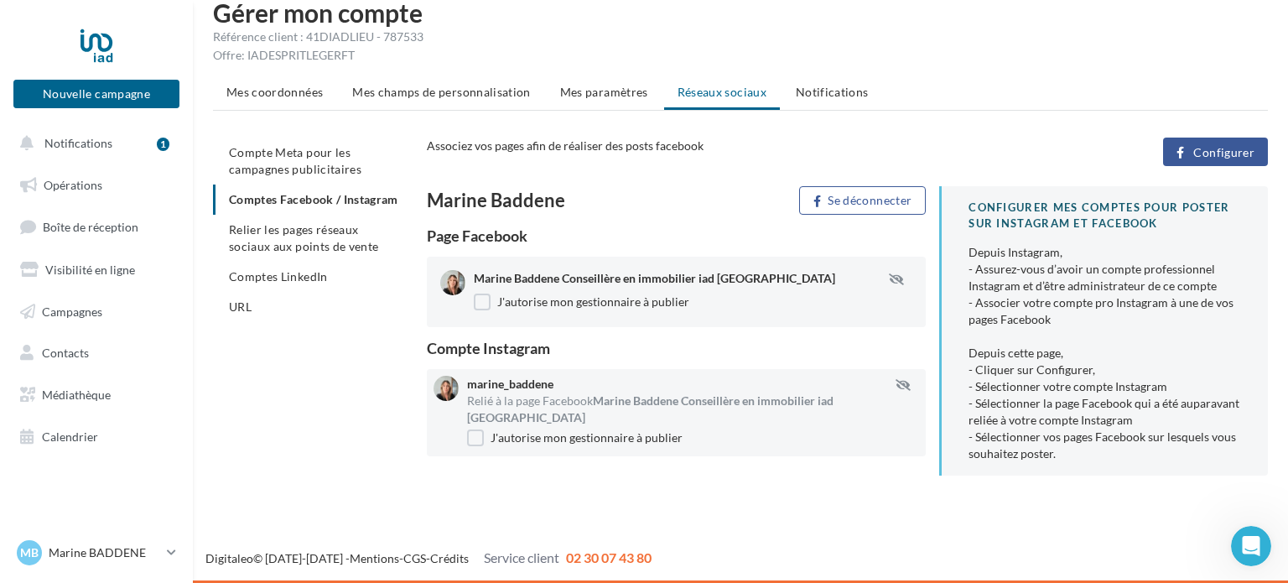
select select "**"
click at [283, 287] on li "Comptes LinkedIn" at bounding box center [313, 277] width 200 height 30
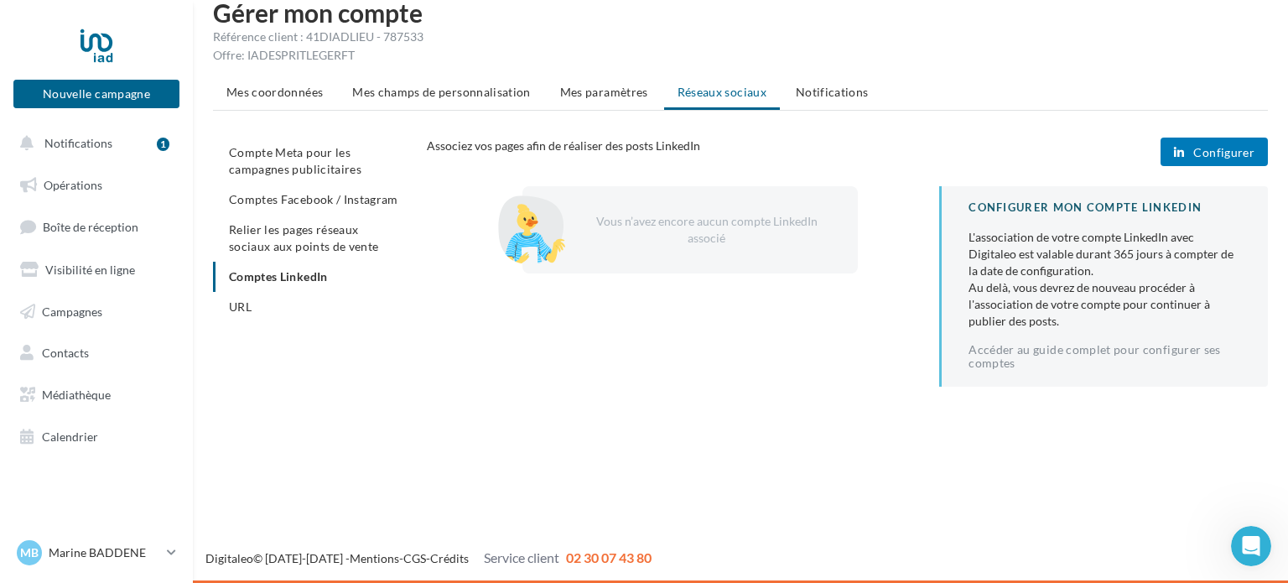
click at [1239, 153] on span "Configurer" at bounding box center [1223, 152] width 61 height 13
